Goal: Task Accomplishment & Management: Use online tool/utility

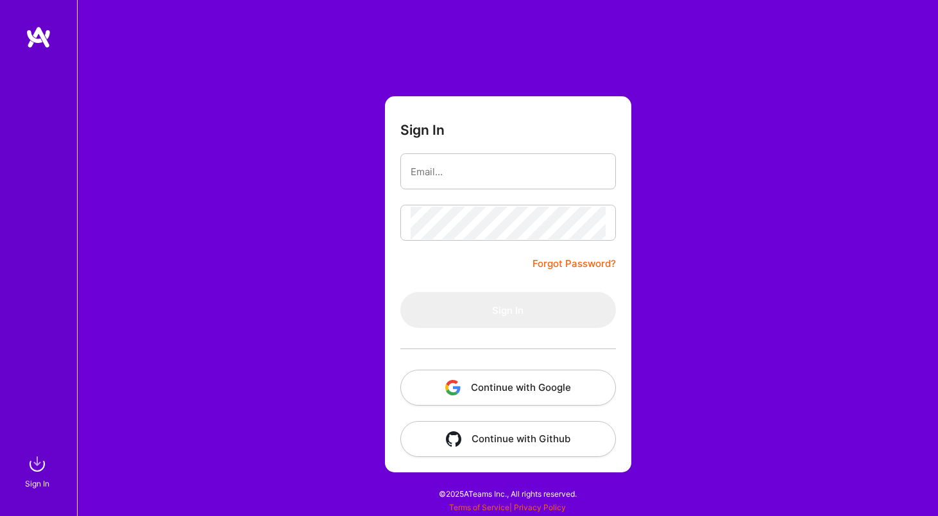
click at [496, 381] on button "Continue with Google" at bounding box center [509, 388] width 216 height 36
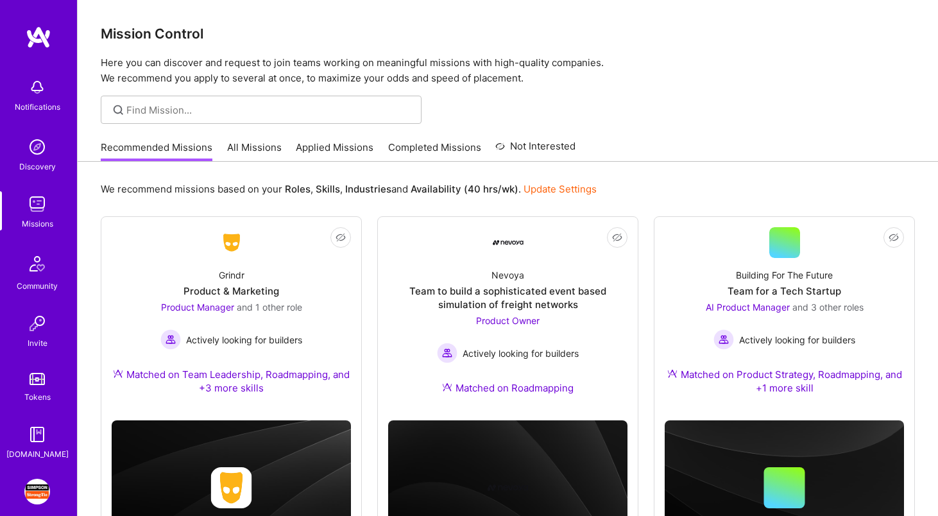
click at [39, 496] on img at bounding box center [37, 492] width 26 height 26
